Goal: Navigation & Orientation: Find specific page/section

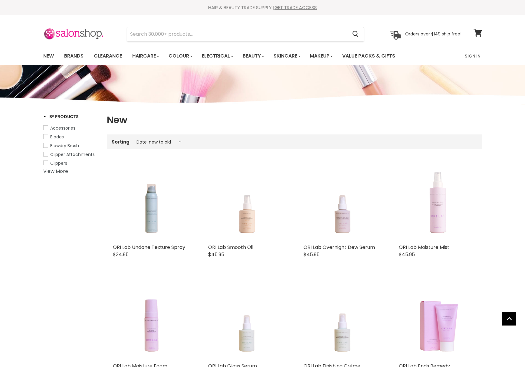
select select "created-descending"
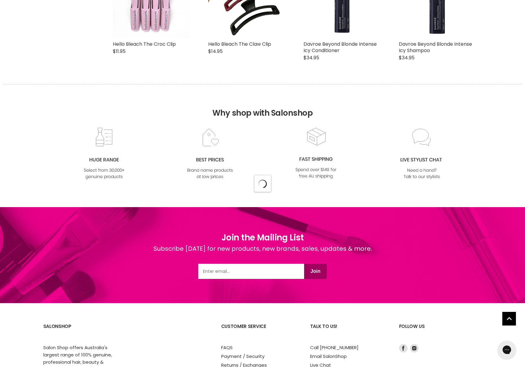
scroll to position [1556, 0]
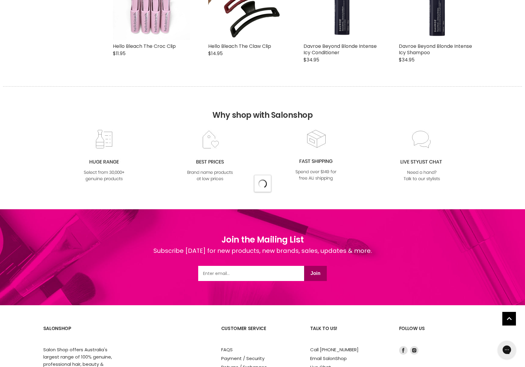
select select "created-descending"
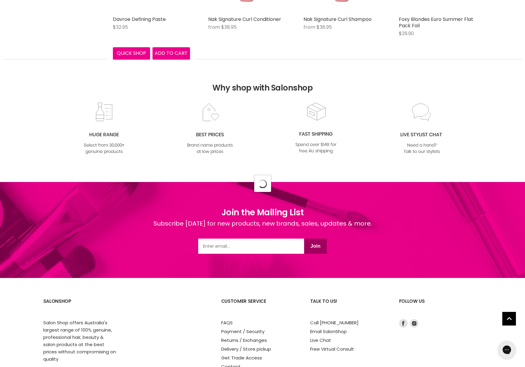
select select "created-descending"
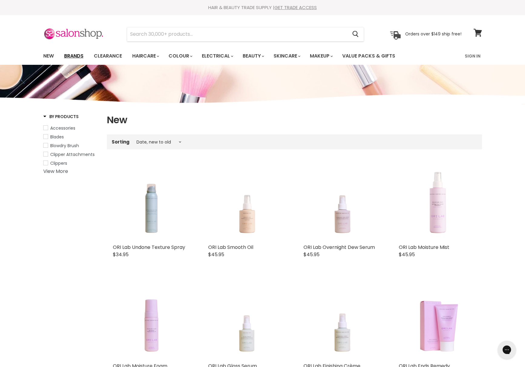
click at [76, 58] on link "Brands" at bounding box center [74, 56] width 28 height 13
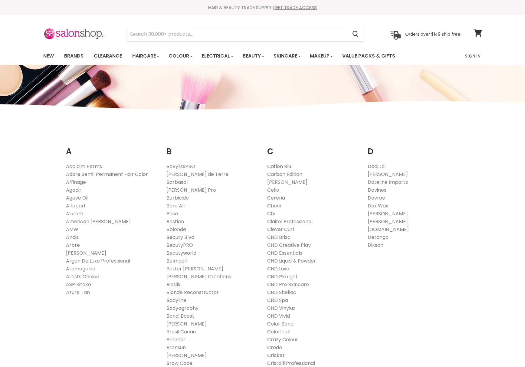
scroll to position [488, 0]
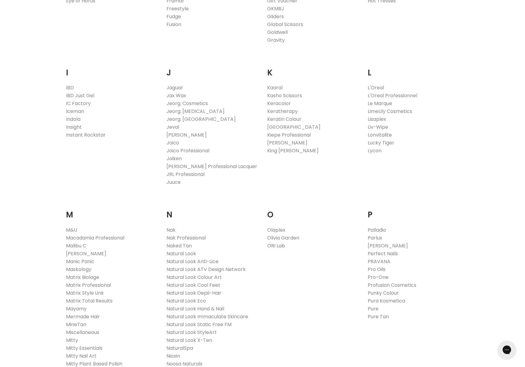
click at [276, 247] on link "ORI Lab" at bounding box center [276, 245] width 18 height 7
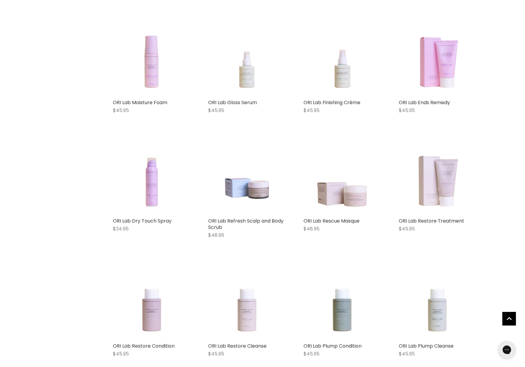
scroll to position [234, 0]
